Goal: Information Seeking & Learning: Learn about a topic

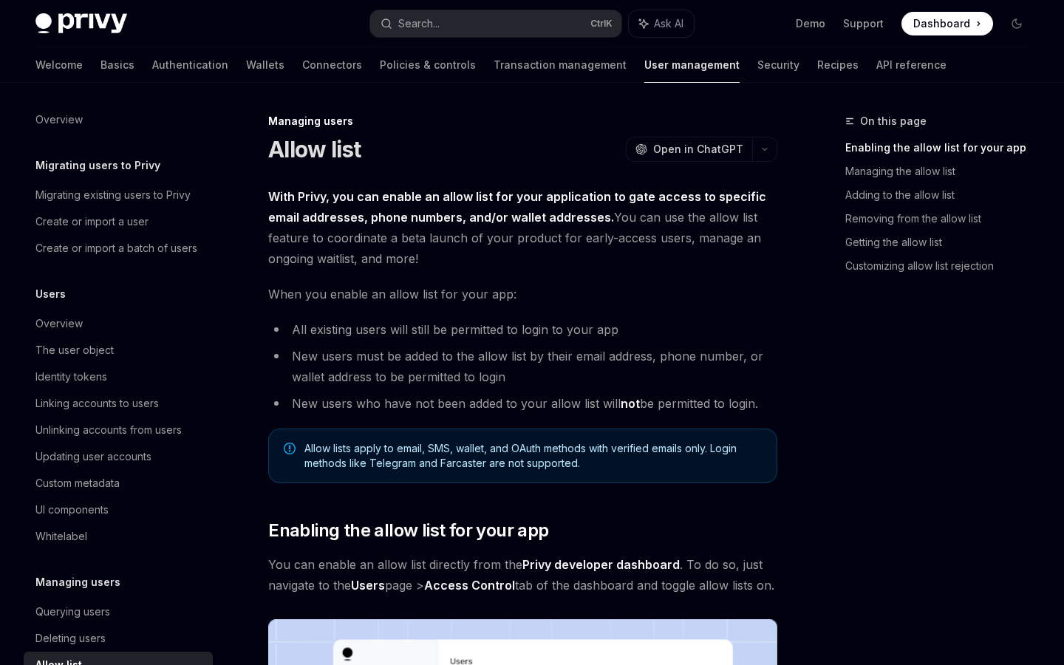
scroll to position [171, 0]
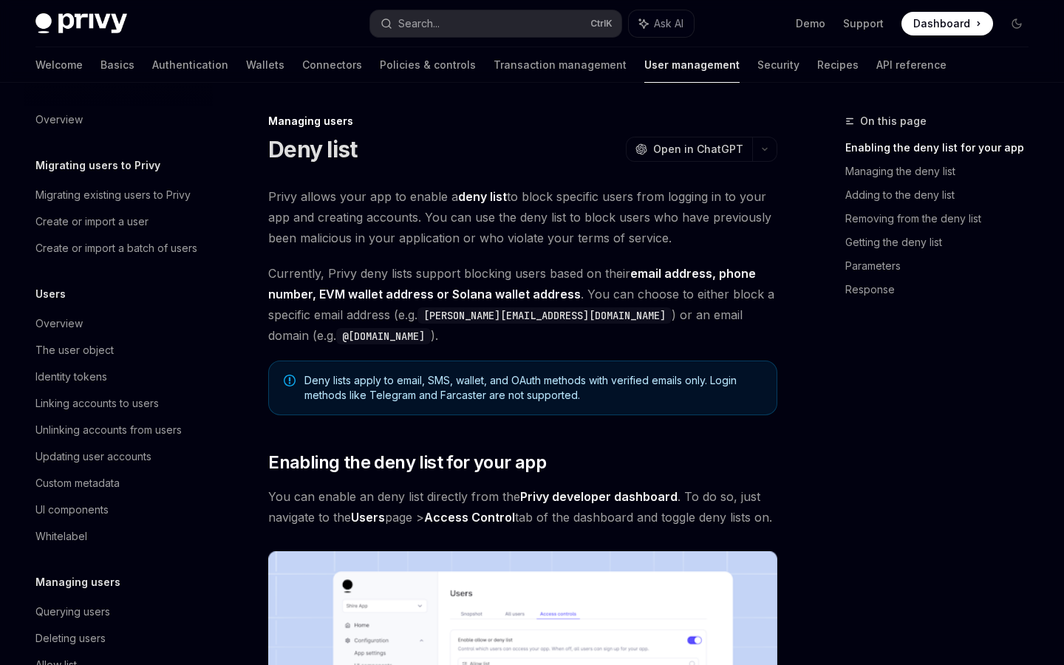
scroll to position [171, 0]
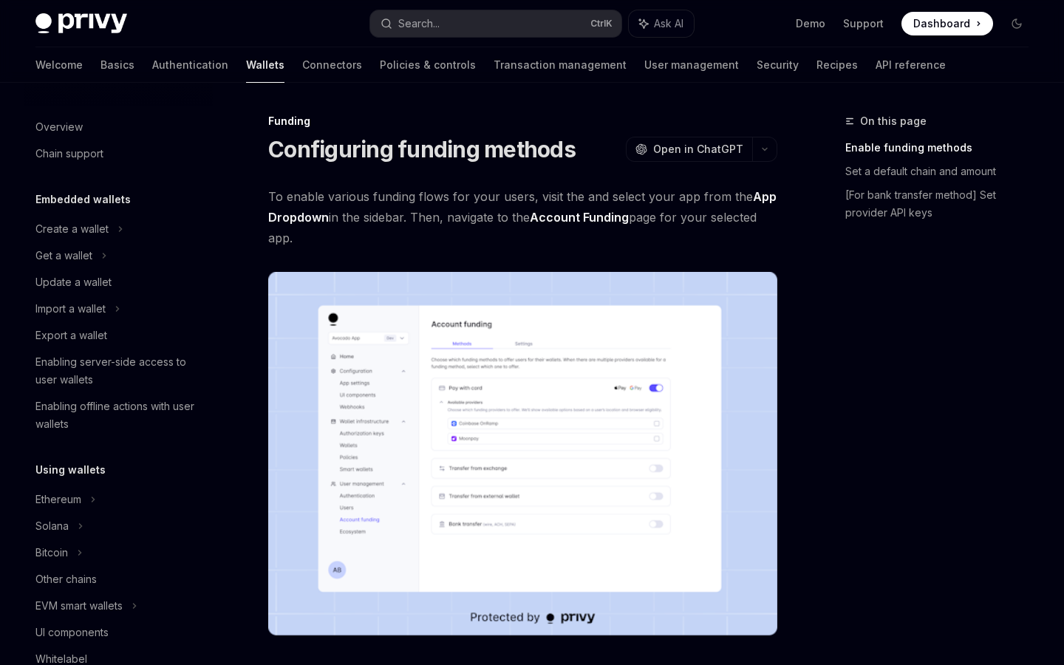
scroll to position [414, 0]
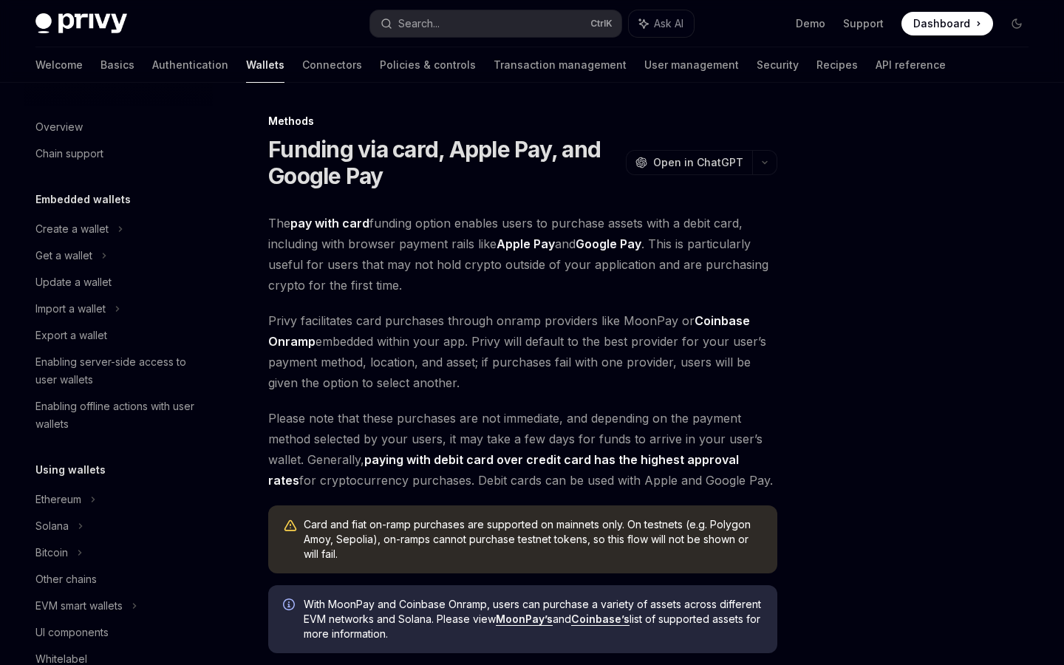
scroll to position [423, 0]
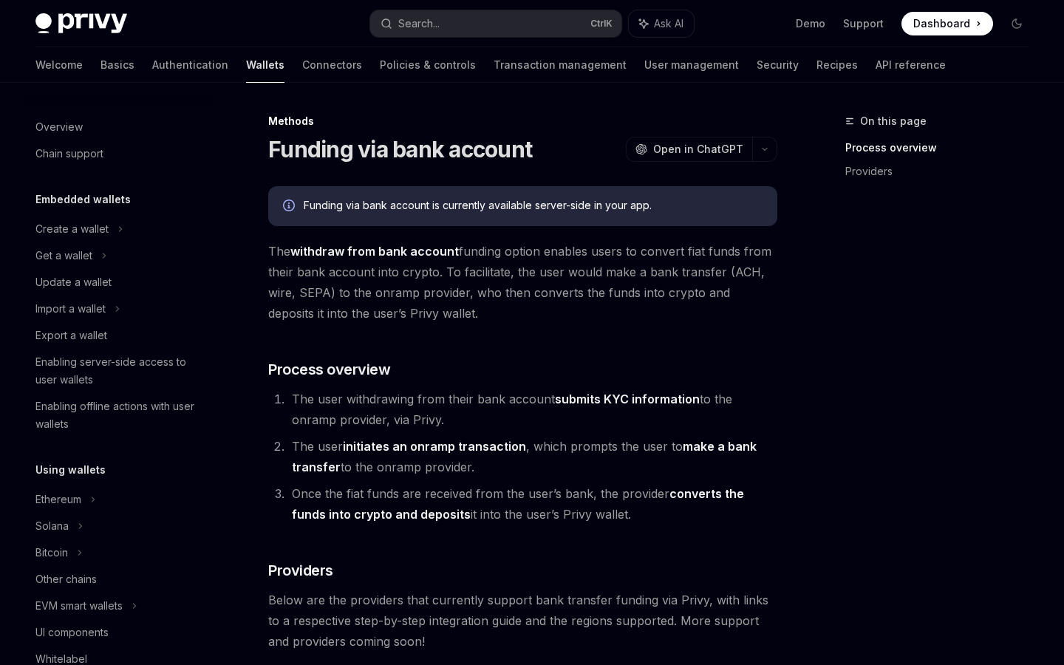
scroll to position [511, 0]
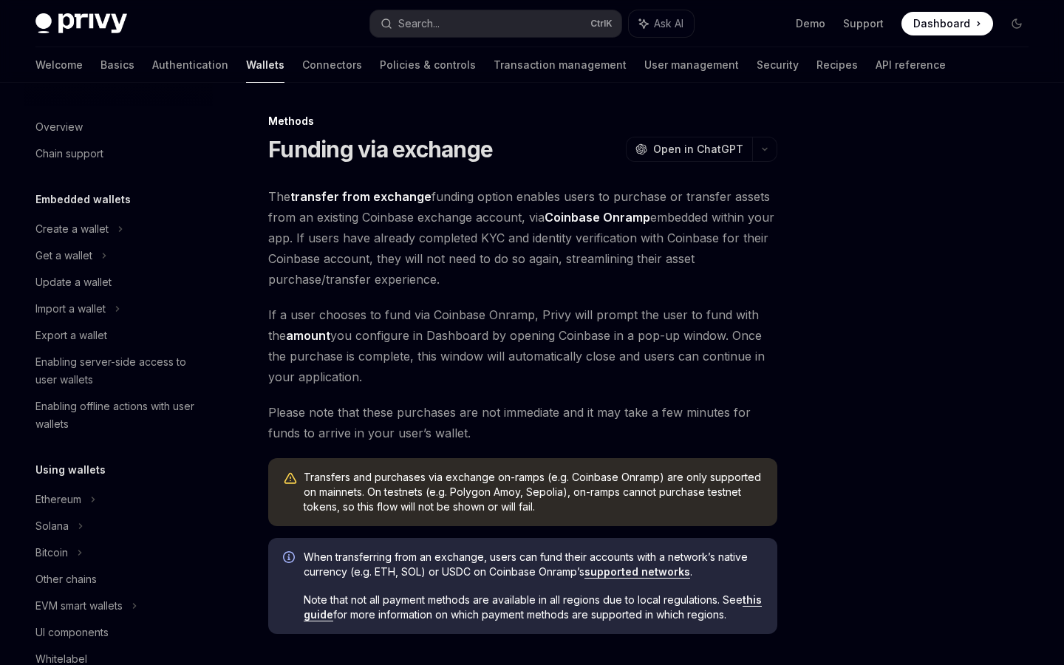
scroll to position [485, 0]
